Goal: Transaction & Acquisition: Purchase product/service

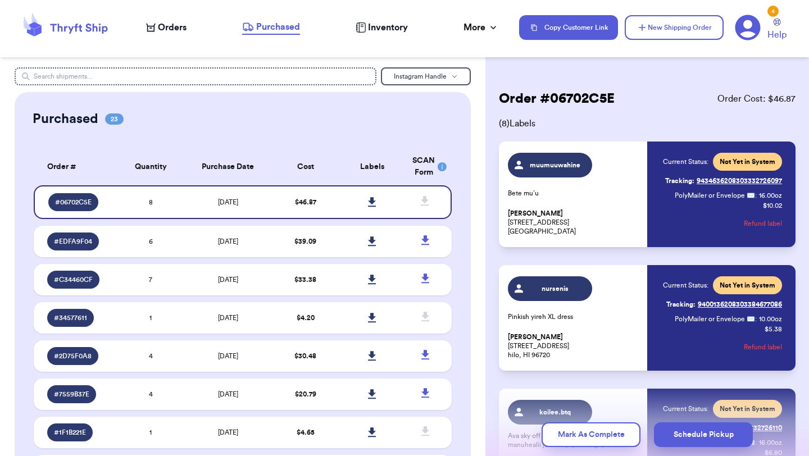
click at [169, 28] on span "Orders" at bounding box center [172, 27] width 29 height 13
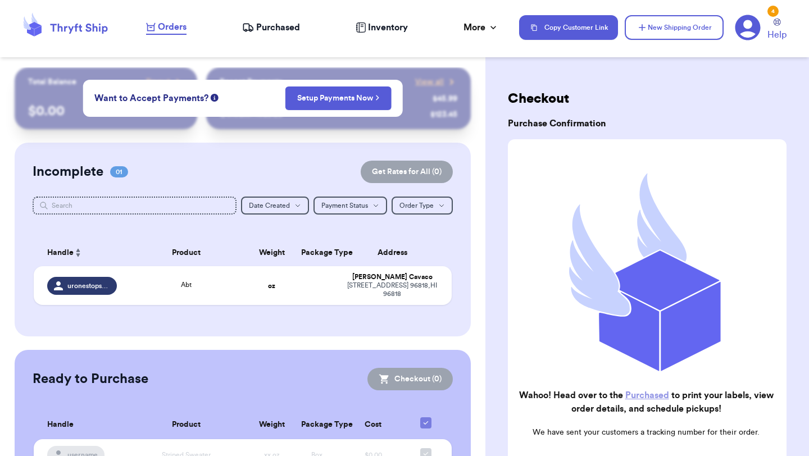
click at [203, 158] on div "Incomplete 01 Get Rates for All ( 0 ) Get Rates for All ( 0 ) Date Created Date…" at bounding box center [243, 240] width 456 height 194
click at [211, 290] on div "Abt" at bounding box center [186, 286] width 112 height 12
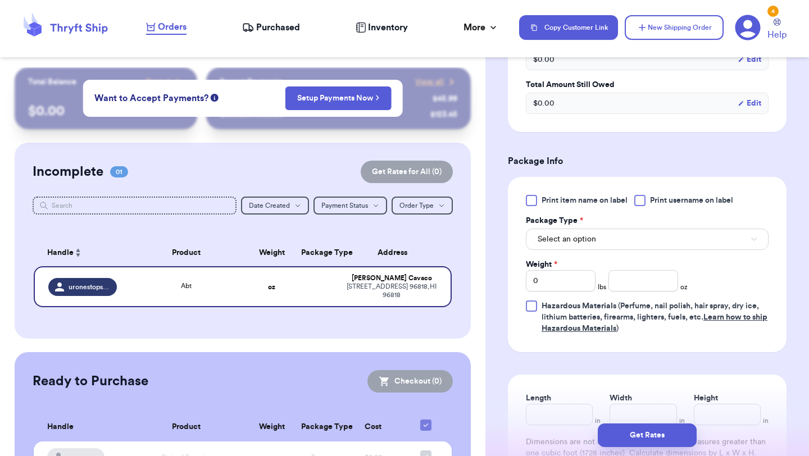
scroll to position [397, 0]
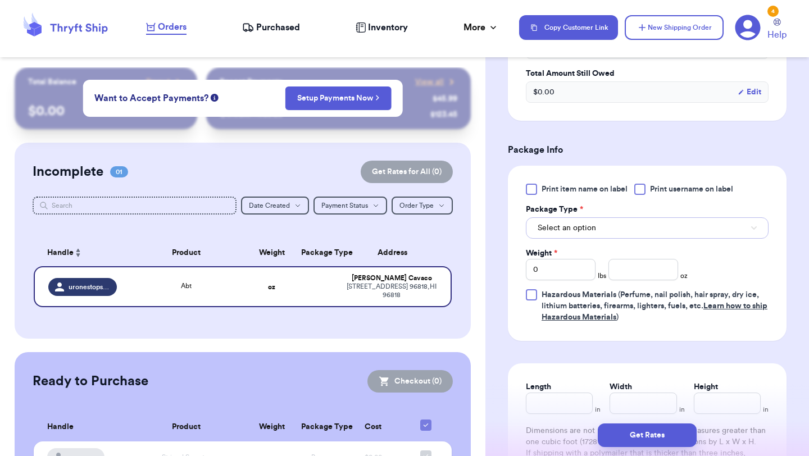
click at [614, 233] on button "Select an option" at bounding box center [647, 227] width 243 height 21
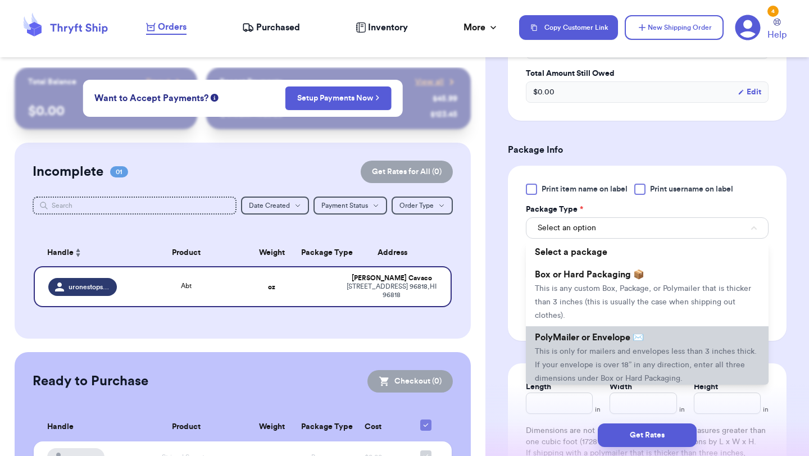
click at [586, 356] on span "This is only for mailers and envelopes less than 3 inches thick. If your envelo…" at bounding box center [646, 365] width 222 height 35
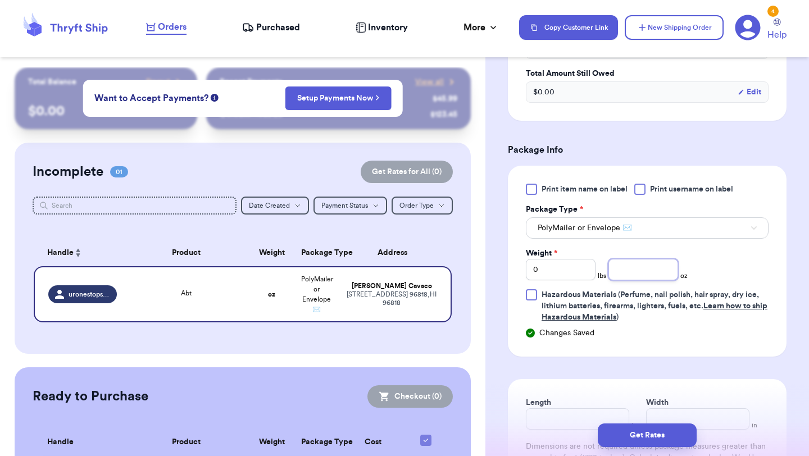
click at [643, 271] on input "number" at bounding box center [643, 269] width 70 height 21
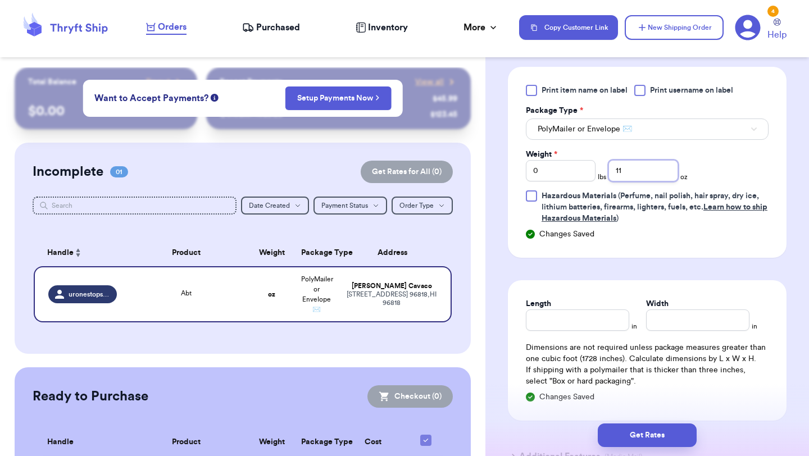
scroll to position [556, 0]
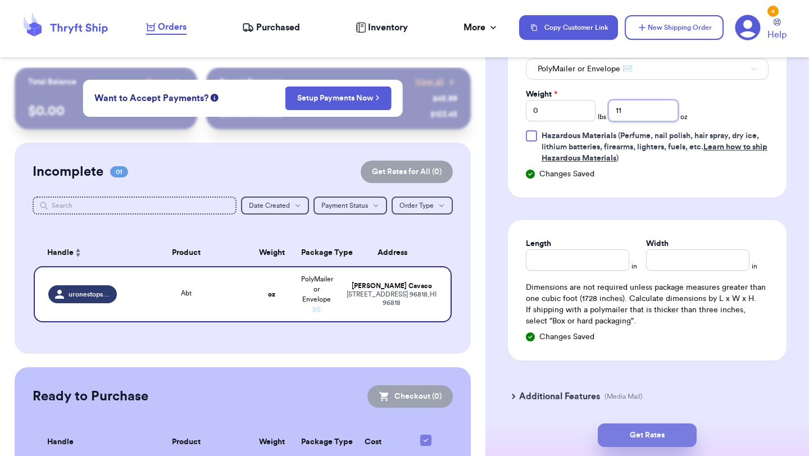
type input "11"
click at [649, 435] on button "Get Rates" at bounding box center [647, 436] width 99 height 24
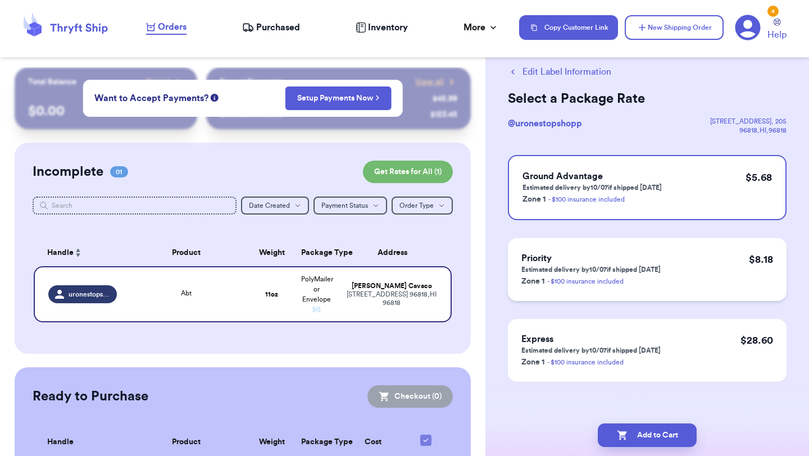
scroll to position [28, 0]
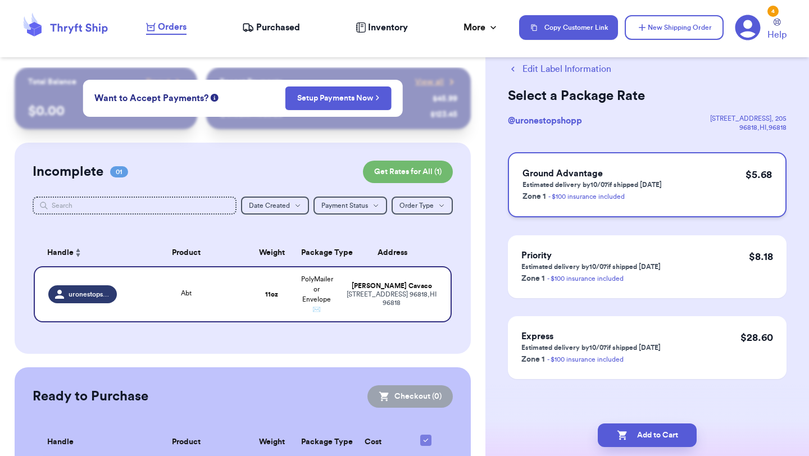
click at [661, 174] on div "Ground Advantage Estimated delivery by 10/07 if shipped [DATE] Zone 1 - $100 in…" at bounding box center [647, 184] width 279 height 65
click at [637, 439] on button "Add to Cart" at bounding box center [647, 436] width 99 height 24
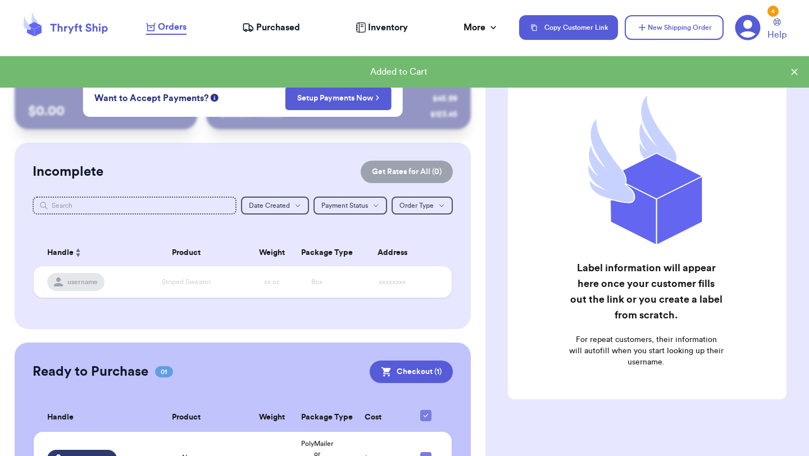
scroll to position [74, 0]
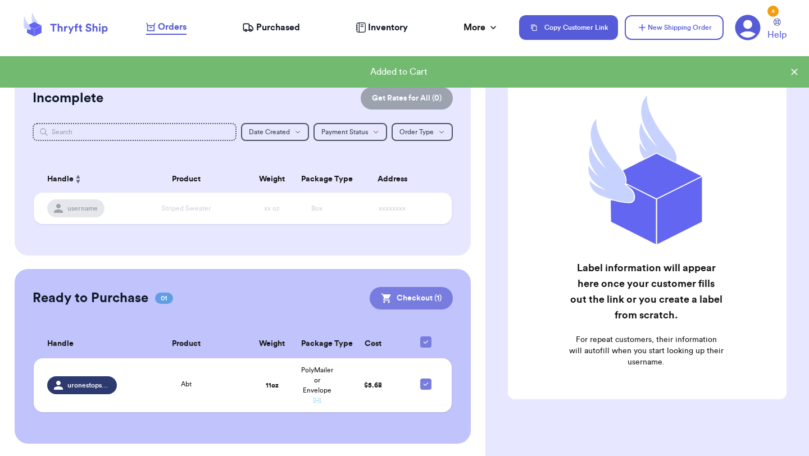
click at [403, 306] on button "Checkout ( 1 )" at bounding box center [411, 298] width 83 height 22
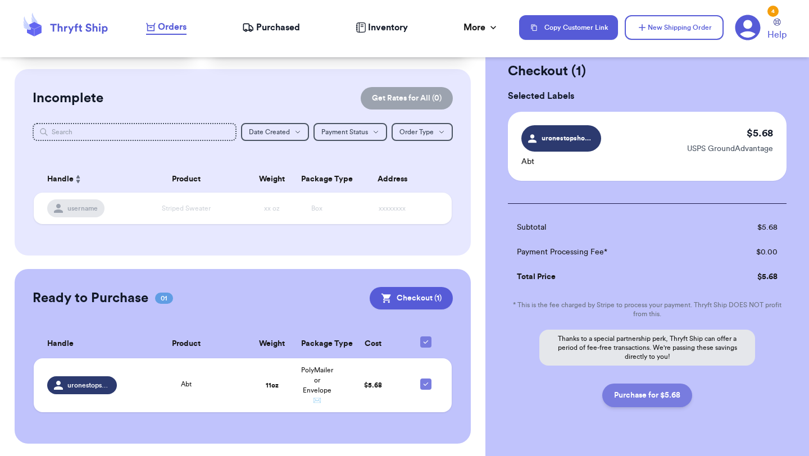
click at [656, 396] on button "Purchase for $5.68" at bounding box center [647, 396] width 90 height 24
checkbox input "false"
checkbox input "true"
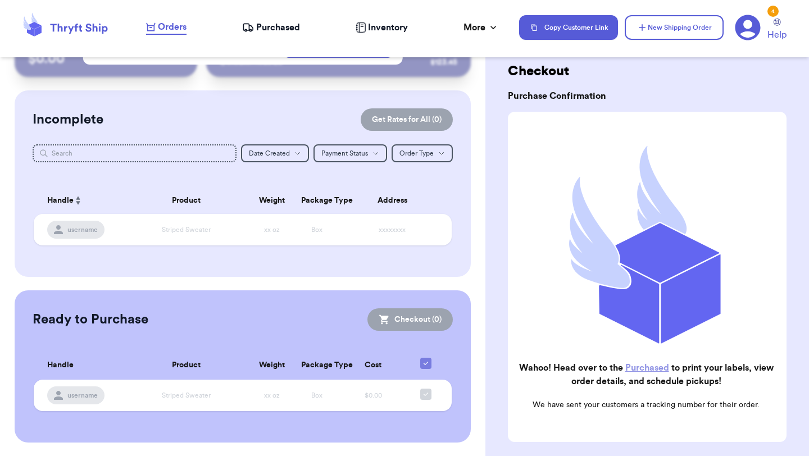
scroll to position [51, 0]
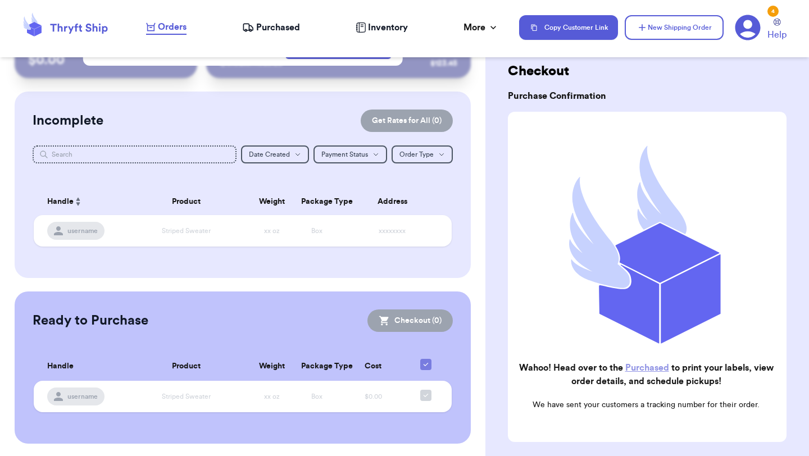
click at [284, 28] on span "Purchased" at bounding box center [278, 27] width 44 height 13
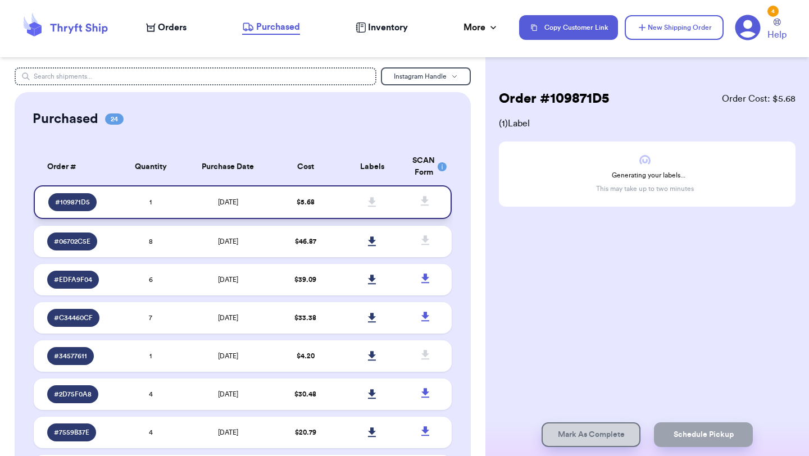
click at [201, 202] on td "[DATE]" at bounding box center [228, 202] width 88 height 34
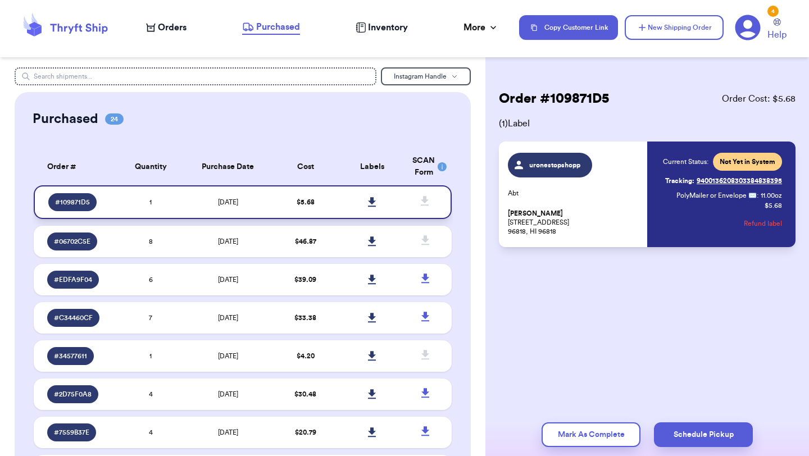
click at [369, 202] on icon at bounding box center [372, 202] width 8 height 10
